Goal: Information Seeking & Learning: Learn about a topic

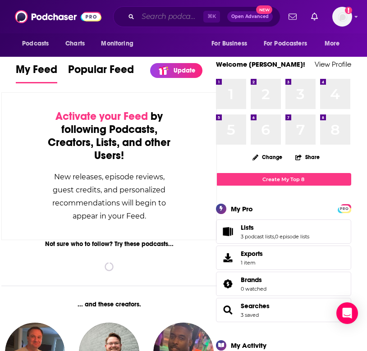
click at [171, 20] on input "Search podcasts, credits, & more..." at bounding box center [170, 16] width 65 height 14
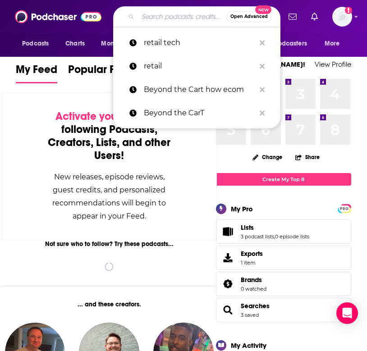
paste input "Open Circuit"
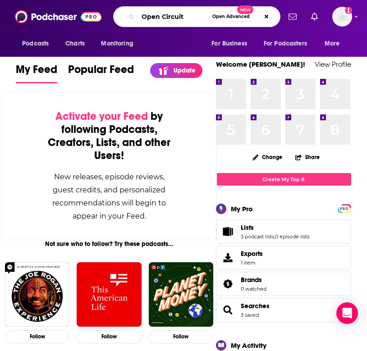
type input "Open Circuit"
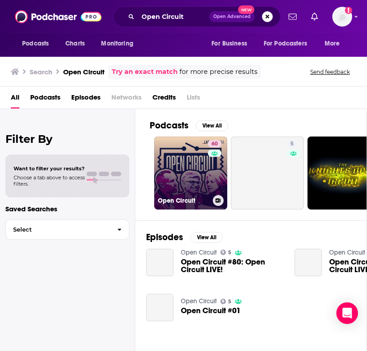
click at [192, 172] on link "60 Open Circuit" at bounding box center [190, 173] width 73 height 73
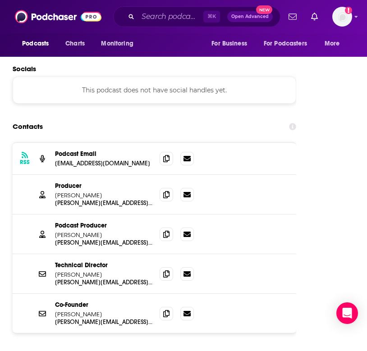
scroll to position [869, 3]
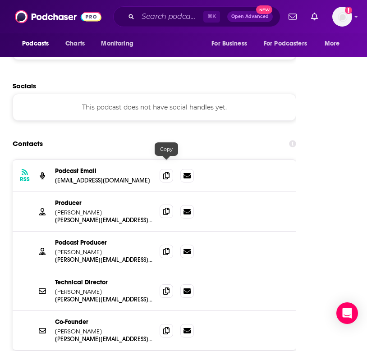
click at [167, 208] on icon at bounding box center [166, 211] width 6 height 7
click at [166, 172] on icon at bounding box center [166, 175] width 6 height 7
click at [167, 248] on icon at bounding box center [166, 251] width 6 height 7
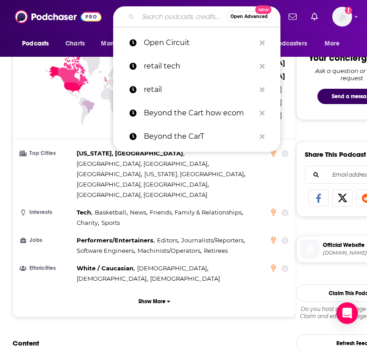
click at [156, 17] on input "Search podcasts, credits, & more..." at bounding box center [182, 16] width 88 height 14
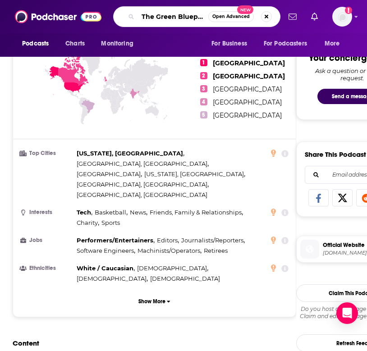
type input "The Green Blueprint"
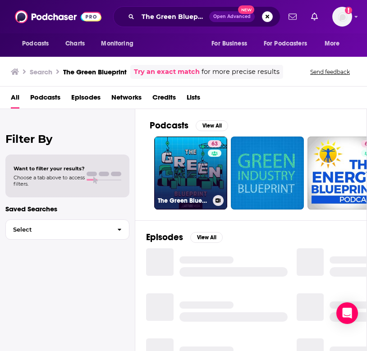
click at [190, 175] on link "63 The Green Blueprint" at bounding box center [190, 173] width 73 height 73
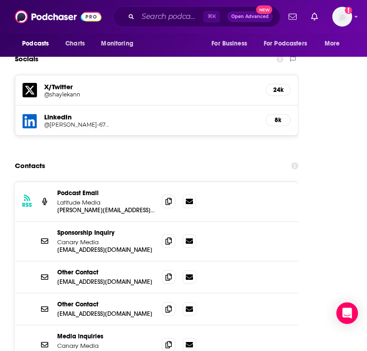
scroll to position [1345, 1]
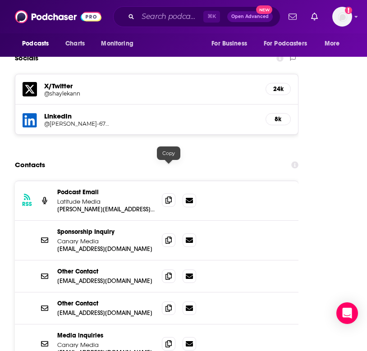
click at [166, 197] on icon at bounding box center [169, 200] width 6 height 7
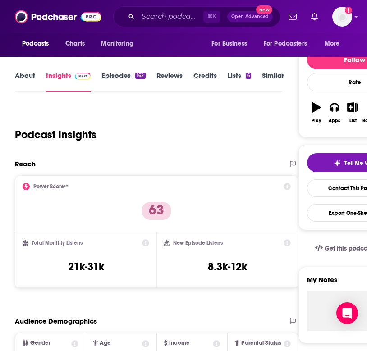
scroll to position [80, 1]
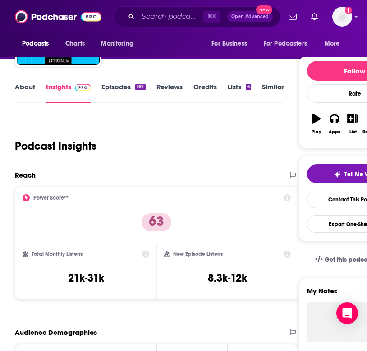
click at [21, 91] on link "About" at bounding box center [25, 93] width 20 height 21
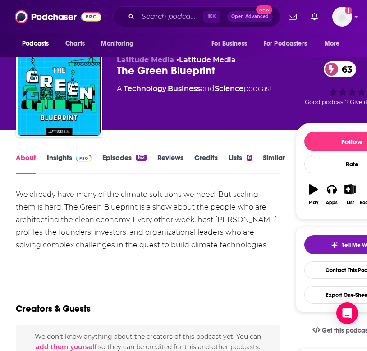
scroll to position [10, 0]
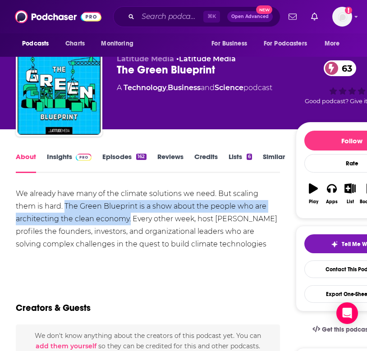
drag, startPoint x: 36, startPoint y: 202, endPoint x: 71, endPoint y: 218, distance: 38.6
click at [71, 218] on div "We already have many of the climate solutions we need. But scaling them is hard…" at bounding box center [148, 226] width 264 height 76
copy div "The Green Blueprint is a show about the people who are architecting the clean e…"
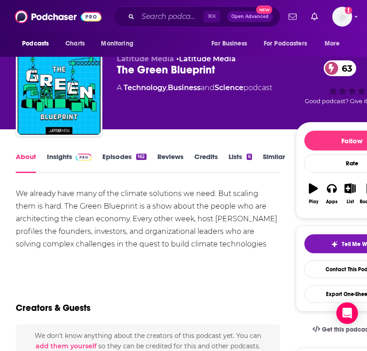
click at [160, 249] on div "We already have many of the climate solutions we need. But scaling them is hard…" at bounding box center [148, 226] width 264 height 76
click at [161, 16] on input "Search podcasts, credits, & more..." at bounding box center [170, 16] width 65 height 14
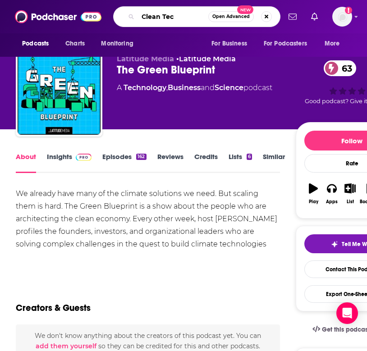
type input "Clean Tech"
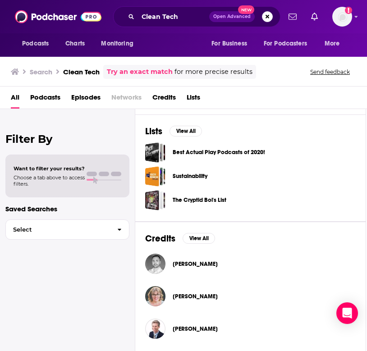
scroll to position [254, 1]
click at [170, 18] on input "Clean Tech" at bounding box center [173, 16] width 71 height 14
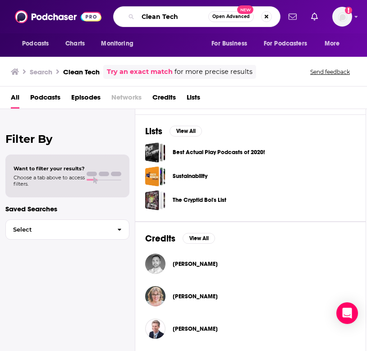
click at [170, 18] on input "Clean Tech" at bounding box center [173, 16] width 70 height 14
paste input "ataylst"
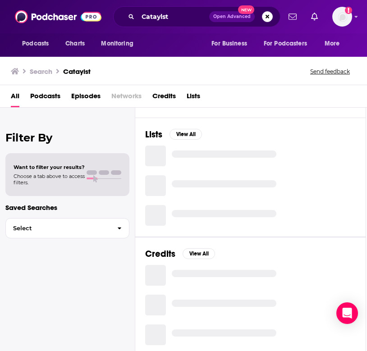
scroll to position [0, 1]
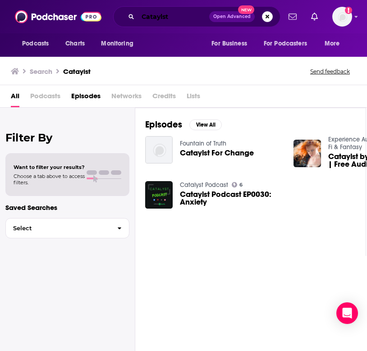
click at [182, 18] on input "Cataylst" at bounding box center [173, 16] width 71 height 14
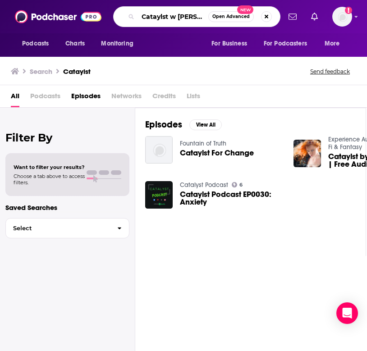
type input "Cataylst w [PERSON_NAME]"
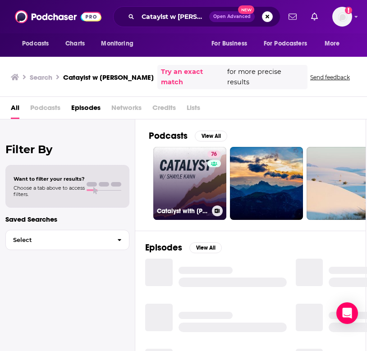
click at [194, 181] on link "76 Catalyst with Shayle Kann" at bounding box center [189, 183] width 73 height 73
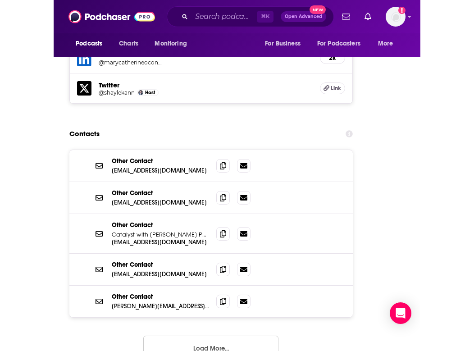
scroll to position [1497, 0]
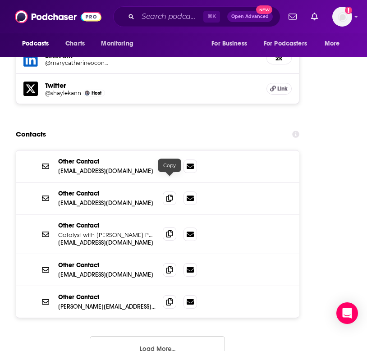
click at [170, 230] on icon at bounding box center [169, 233] width 6 height 7
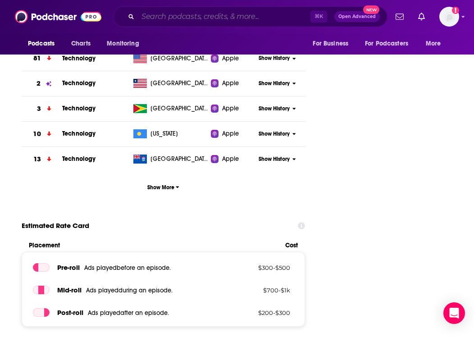
click at [169, 13] on input "Search podcasts, credits, & more..." at bounding box center [224, 16] width 173 height 14
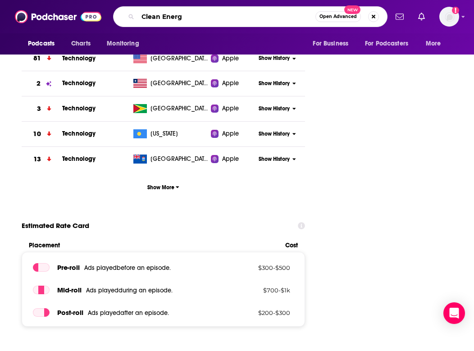
type input "Clean Energy"
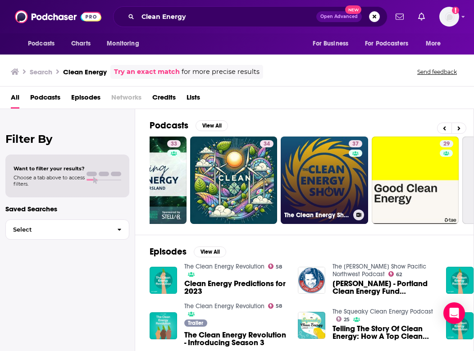
scroll to position [0, 237]
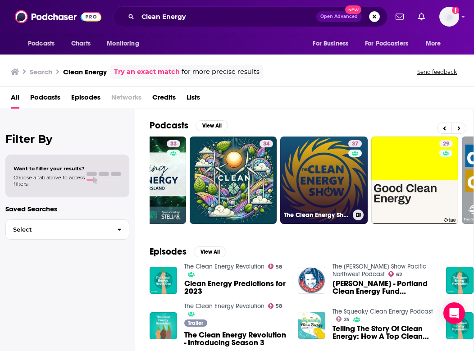
click at [326, 189] on link "37 The Clean Energy Show" at bounding box center [324, 180] width 87 height 87
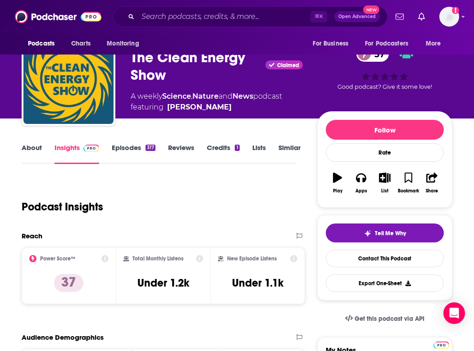
scroll to position [22, 0]
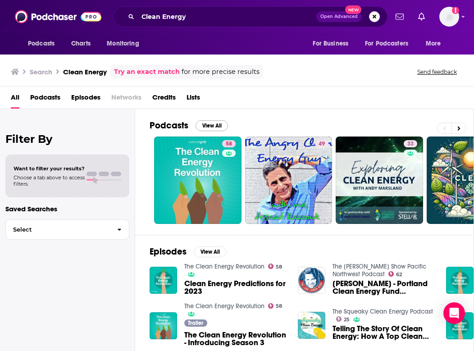
click at [206, 122] on button "View All" at bounding box center [212, 125] width 32 height 11
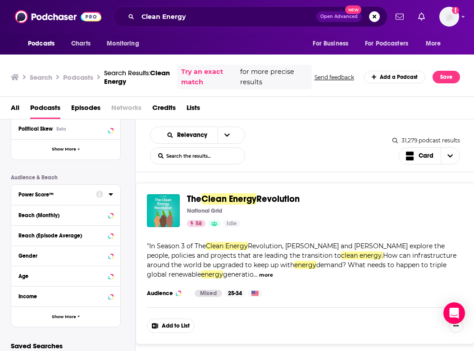
scroll to position [184, 0]
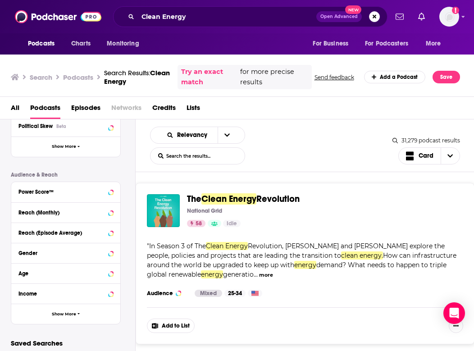
click at [114, 212] on div "Reach (Monthly)" at bounding box center [65, 212] width 109 height 20
click at [109, 212] on icon at bounding box center [111, 212] width 5 height 7
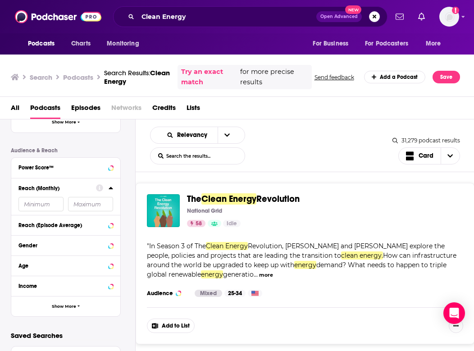
scroll to position [212, 0]
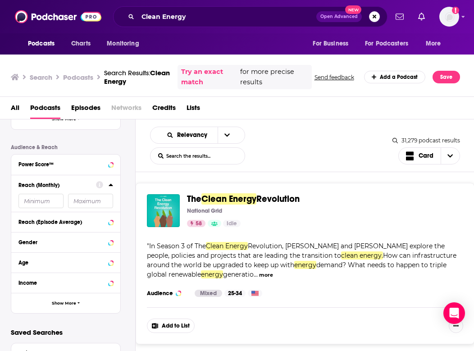
click at [34, 203] on input "number" at bounding box center [40, 201] width 45 height 14
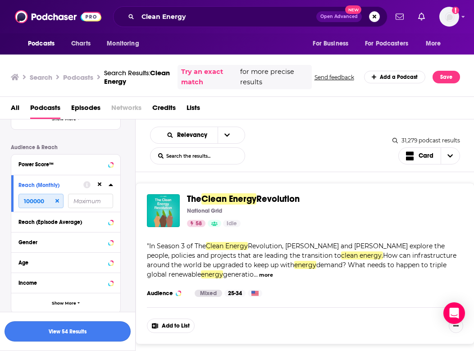
type input "100000"
click at [51, 331] on button "View 54 Results" at bounding box center [68, 332] width 126 height 20
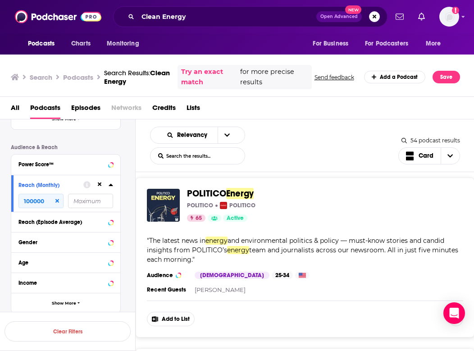
scroll to position [694, 0]
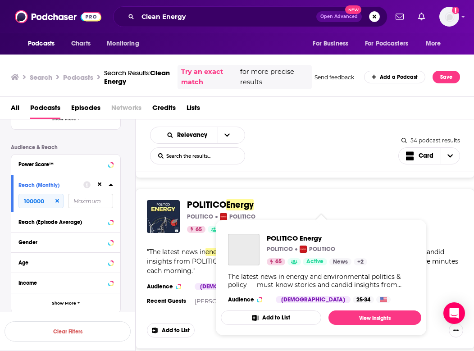
click at [202, 203] on span "POLITICO" at bounding box center [206, 204] width 39 height 11
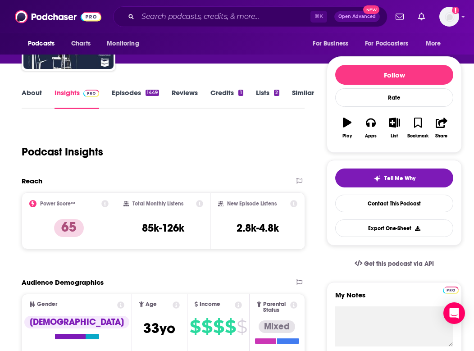
scroll to position [80, 0]
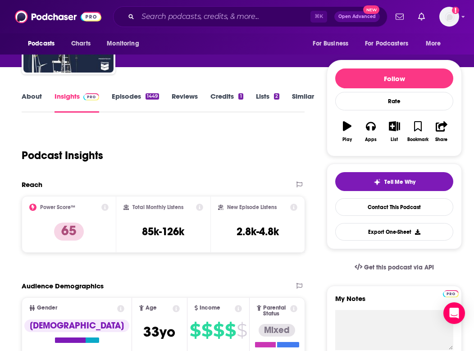
click at [26, 96] on link "About" at bounding box center [32, 102] width 20 height 21
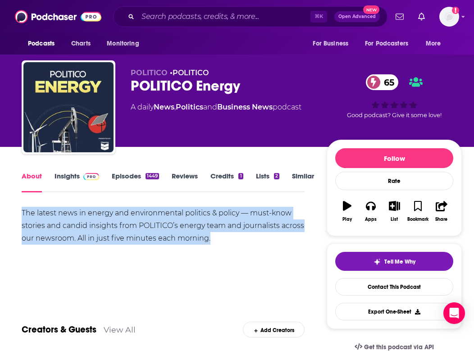
drag, startPoint x: 8, startPoint y: 207, endPoint x: 211, endPoint y: 242, distance: 206.4
copy div "The latest news in energy and environmental politics & policy — must-know stori…"
click at [78, 180] on link "Insights" at bounding box center [77, 182] width 45 height 21
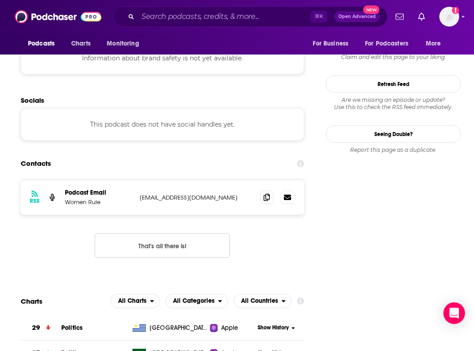
scroll to position [827, 1]
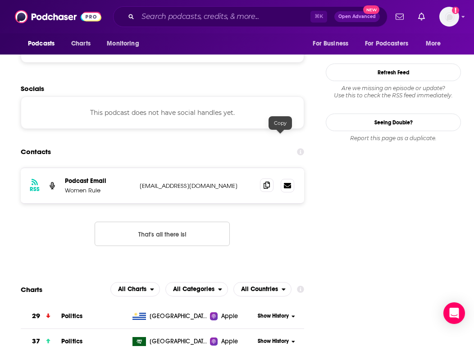
click at [270, 182] on icon at bounding box center [267, 185] width 6 height 7
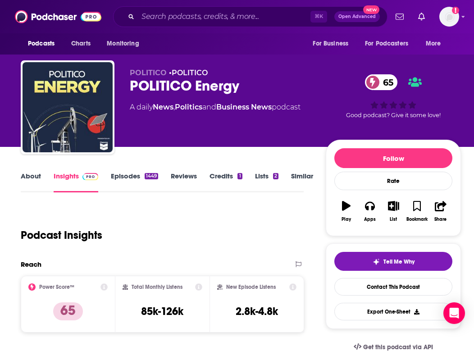
scroll to position [0, 1]
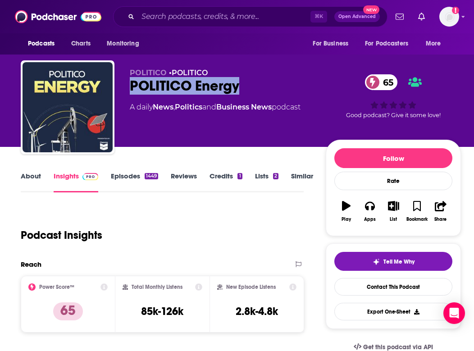
drag, startPoint x: 248, startPoint y: 88, endPoint x: 128, endPoint y: 86, distance: 120.4
click at [128, 86] on div "POLITICO • POLITICO POLITICO Energy 65 A daily News , Politics and Business New…" at bounding box center [241, 108] width 441 height 97
copy h2 "POLITICO Energy"
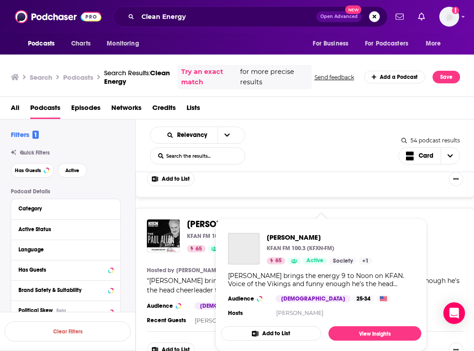
scroll to position [2473, 0]
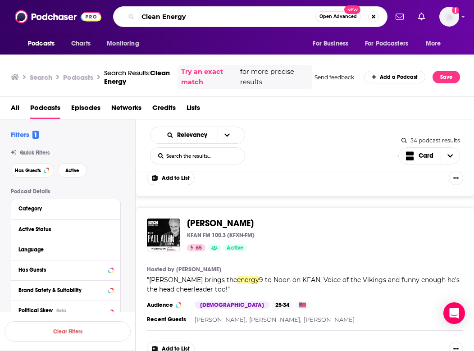
drag, startPoint x: 162, startPoint y: 14, endPoint x: 132, endPoint y: 14, distance: 30.2
click at [132, 14] on div "Clean Energy Open Advanced New" at bounding box center [250, 16] width 275 height 21
click at [171, 19] on input "Clean Energy" at bounding box center [227, 16] width 178 height 14
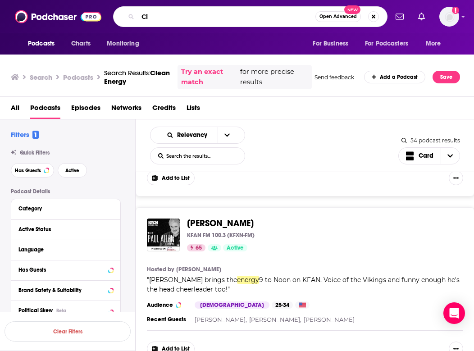
type input "C"
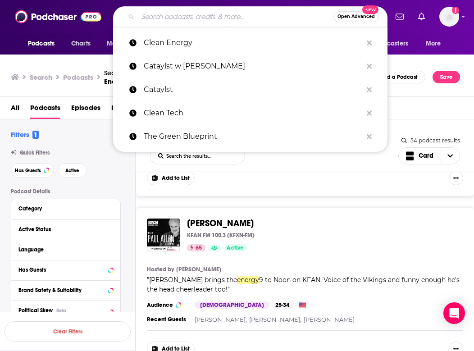
type input "T"
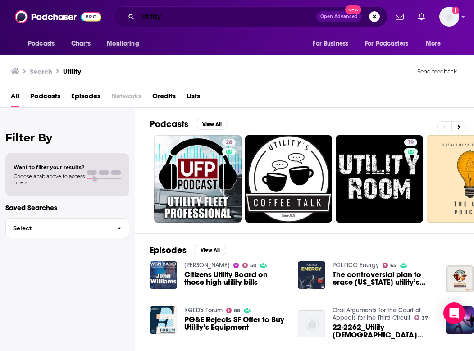
click at [176, 20] on input "Utility" at bounding box center [227, 16] width 179 height 14
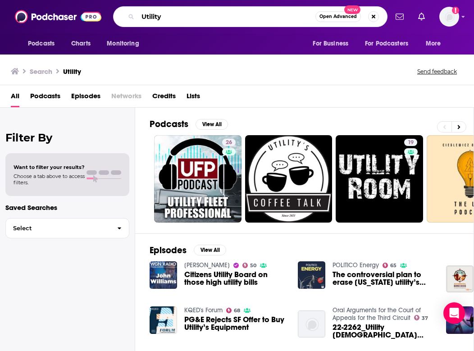
type input "Utility"
click at [249, 112] on div "Podcasts View All 26 19 33 5 29 + 503" at bounding box center [312, 171] width 325 height 126
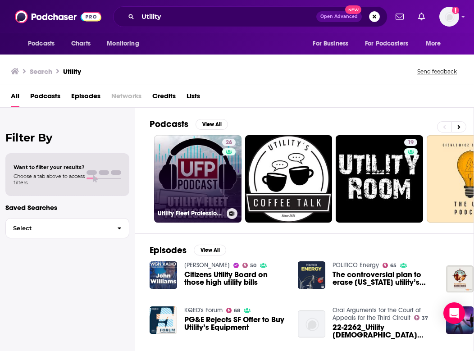
click at [188, 172] on link "26 Utility Fleet Professional Podcast" at bounding box center [197, 178] width 87 height 87
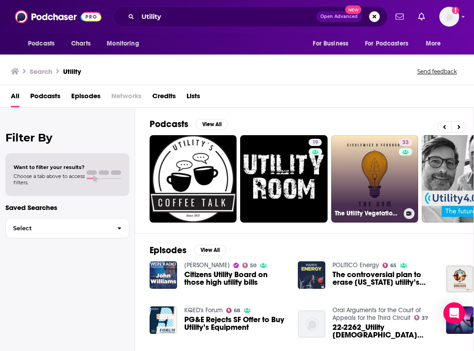
scroll to position [0, 150]
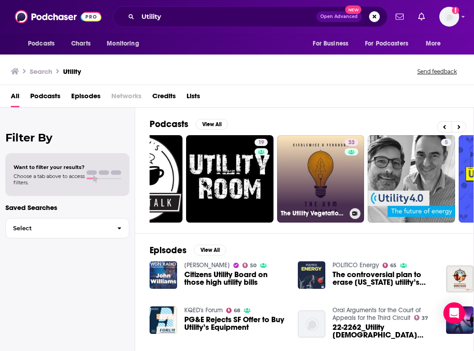
click at [319, 181] on link "33 The Utility Vegetation Management Podcast" at bounding box center [320, 178] width 87 height 87
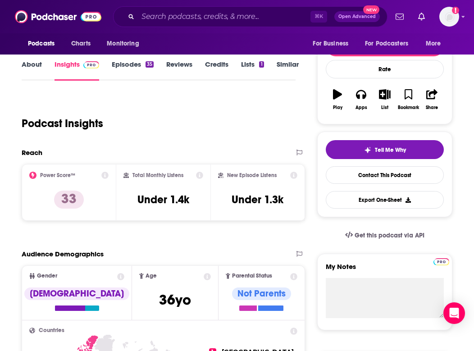
scroll to position [168, 0]
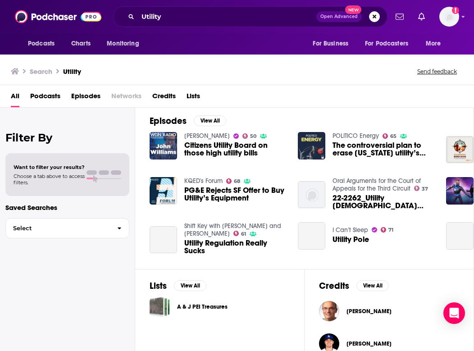
scroll to position [130, 1]
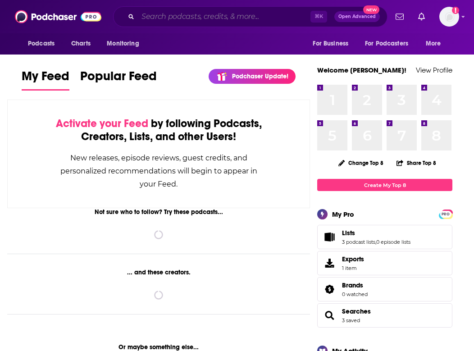
click at [159, 18] on input "Search podcasts, credits, & more..." at bounding box center [224, 16] width 173 height 14
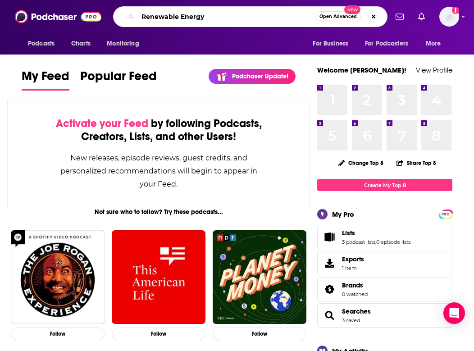
type input "Renewable Energy"
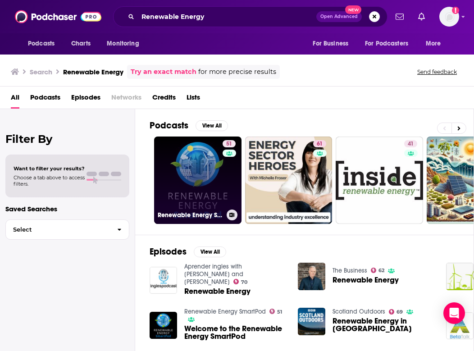
click at [191, 170] on link "51 Renewable Energy SmartPod" at bounding box center [197, 180] width 87 height 87
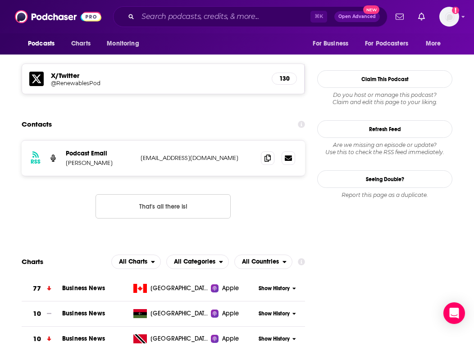
scroll to position [880, 1]
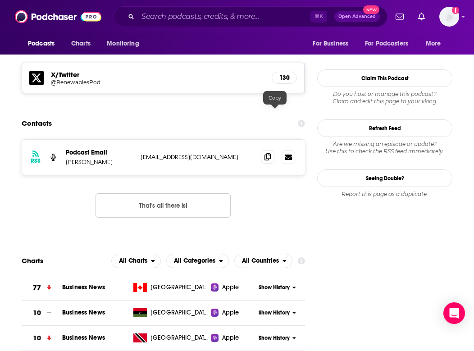
click at [273, 150] on span at bounding box center [268, 157] width 14 height 14
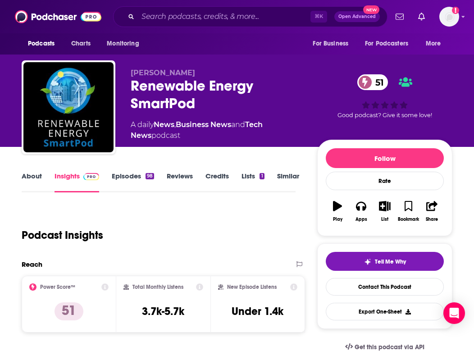
scroll to position [0, 1]
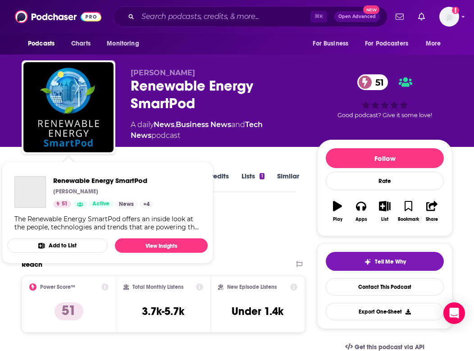
click at [45, 122] on img "Renewable Energy SmartPod" at bounding box center [68, 107] width 90 height 90
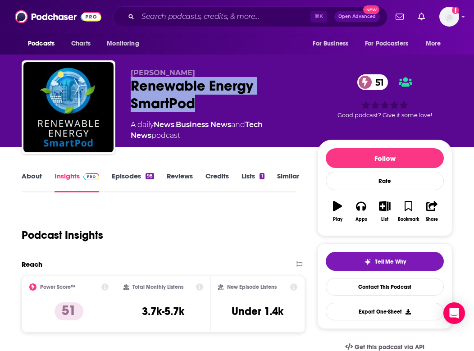
drag, startPoint x: 210, startPoint y: 103, endPoint x: 125, endPoint y: 84, distance: 86.4
click at [125, 84] on div "[PERSON_NAME] Renewable Energy SmartPod 51 A daily News , Business News and Tec…" at bounding box center [237, 108] width 431 height 97
copy h2 "Renewable Energy SmartPod"
click at [170, 21] on input "Search podcasts, credits, & more..." at bounding box center [224, 16] width 173 height 14
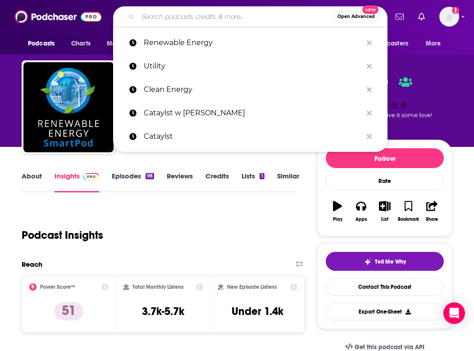
click at [170, 21] on input "Search podcasts, credits, & more..." at bounding box center [236, 16] width 196 height 14
paste input "Tech4Climate"
type input "Tech4Climate"
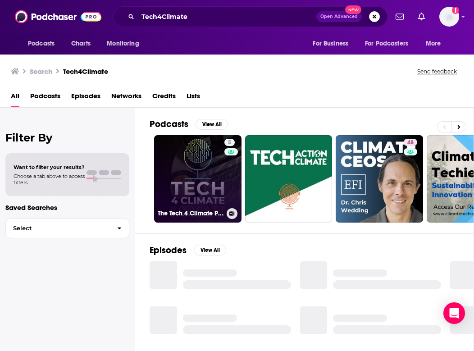
click at [195, 166] on link "5 The Tech 4 Climate Podcast" at bounding box center [197, 178] width 87 height 87
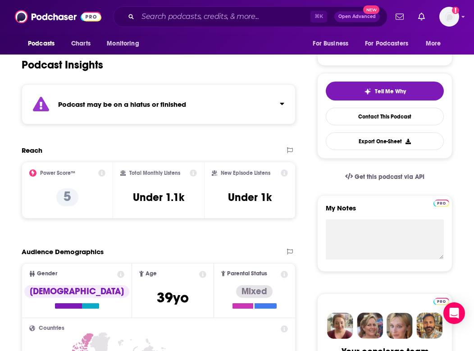
scroll to position [170, 0]
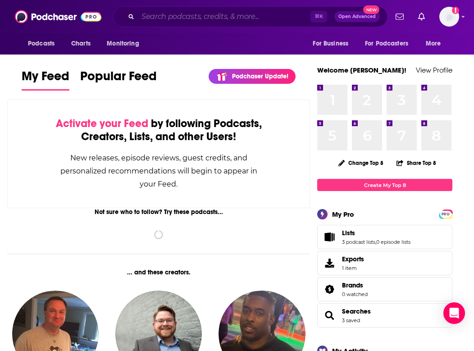
click at [184, 15] on input "Search podcasts, credits, & more..." at bounding box center [224, 16] width 173 height 14
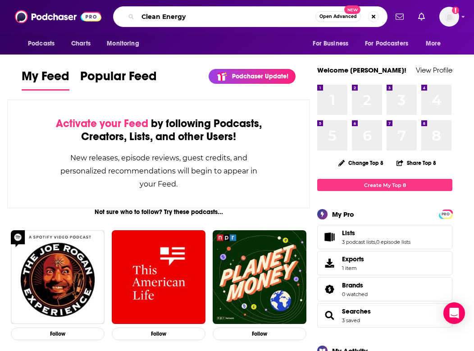
type input "Clean Energy"
